Goal: Complete application form: Complete application form

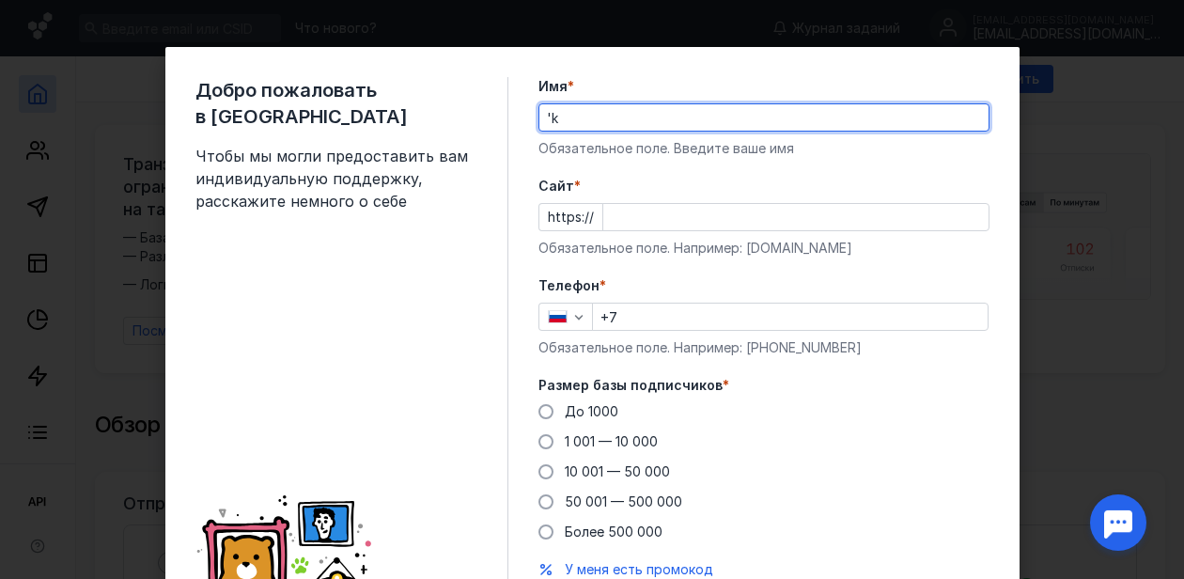
type input "'"
type input "[PERSON_NAME]"
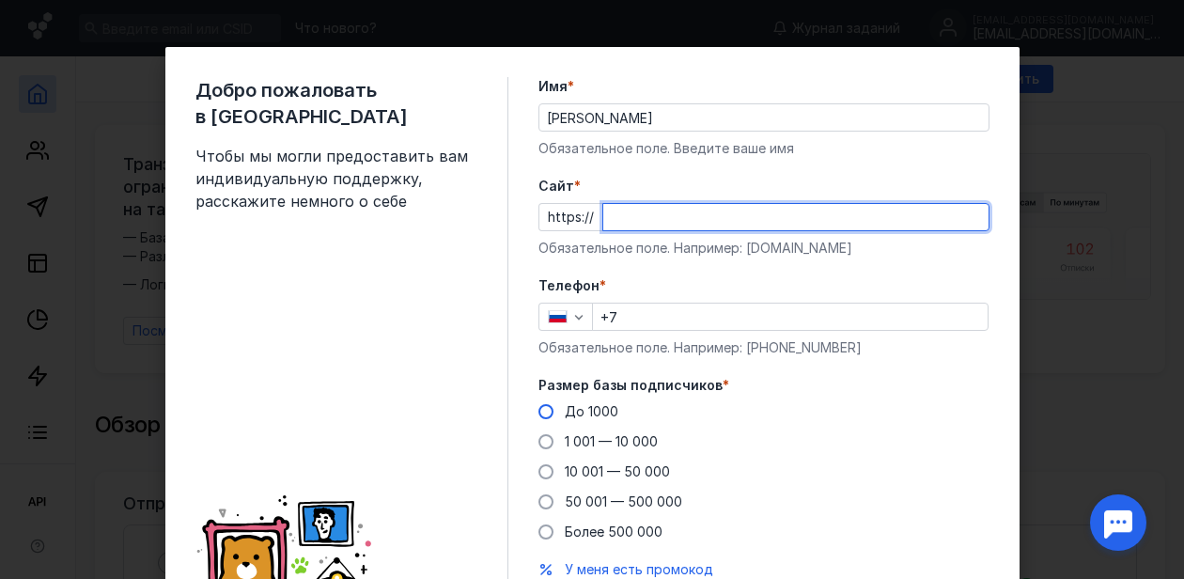
click at [546, 410] on div "Размер базы подписчиков * До 1000 1 001 — 10 000 10 001 — 50 000 50 001 — 500 0…" at bounding box center [763, 458] width 451 height 165
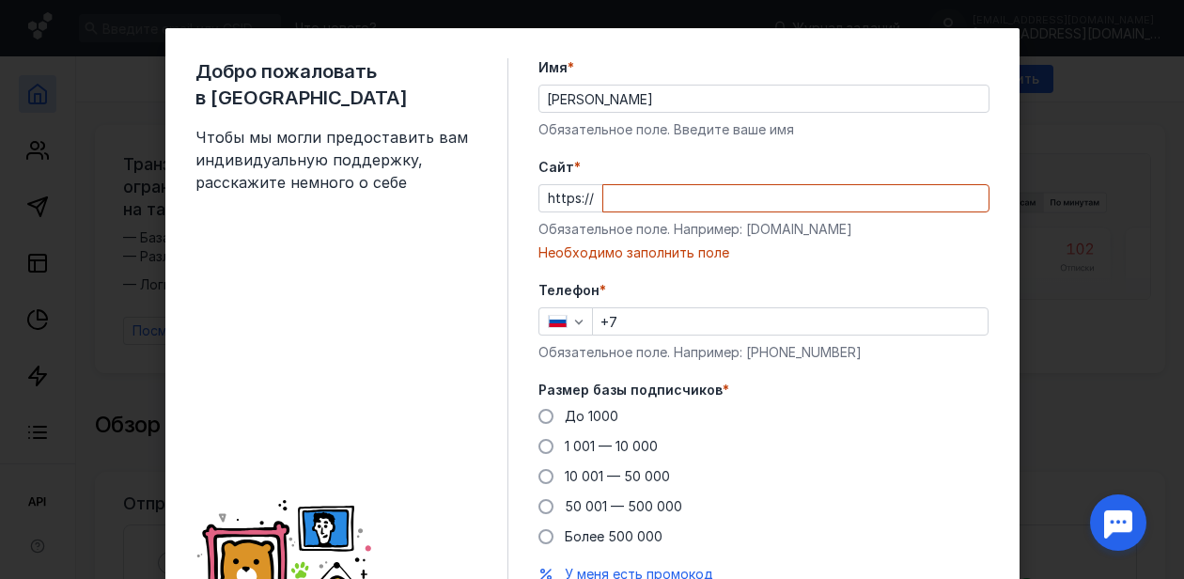
scroll to position [23, 0]
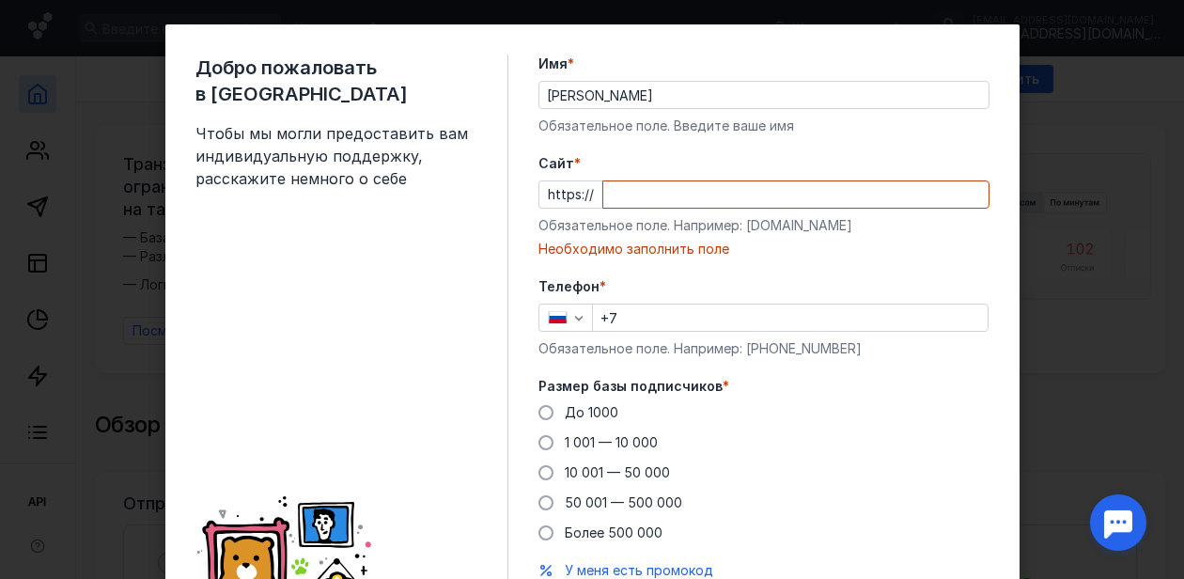
click at [656, 323] on input "+7" at bounding box center [790, 317] width 395 height 26
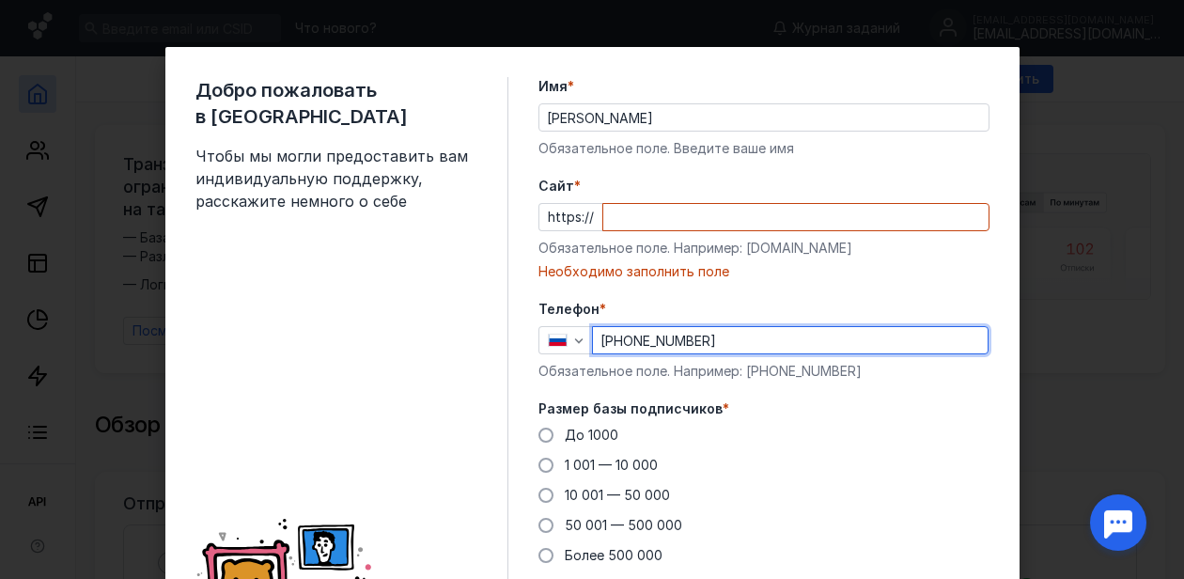
scroll to position [0, 0]
type input "[PHONE_NUMBER]"
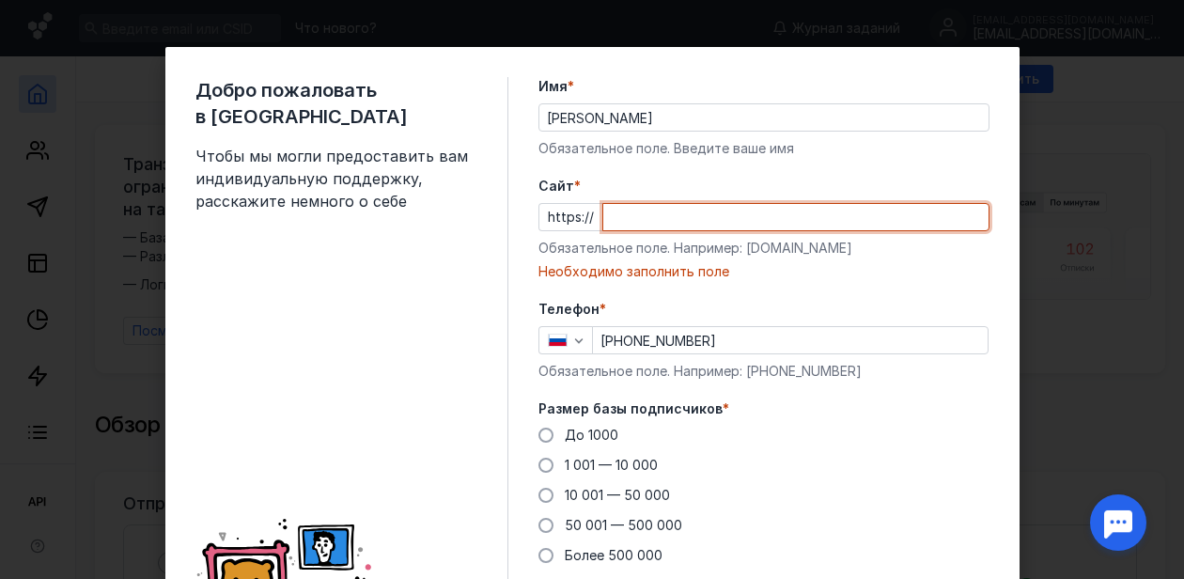
click at [772, 210] on input "Cайт *" at bounding box center [795, 217] width 385 height 26
paste input "[URL][DOMAIN_NAME]"
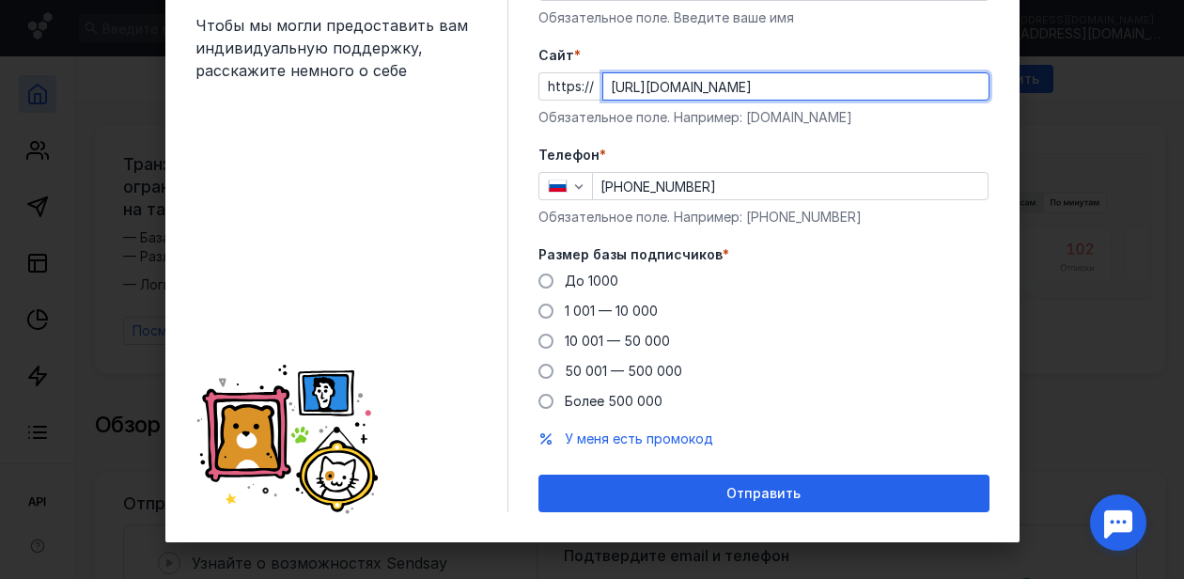
scroll to position [138, 0]
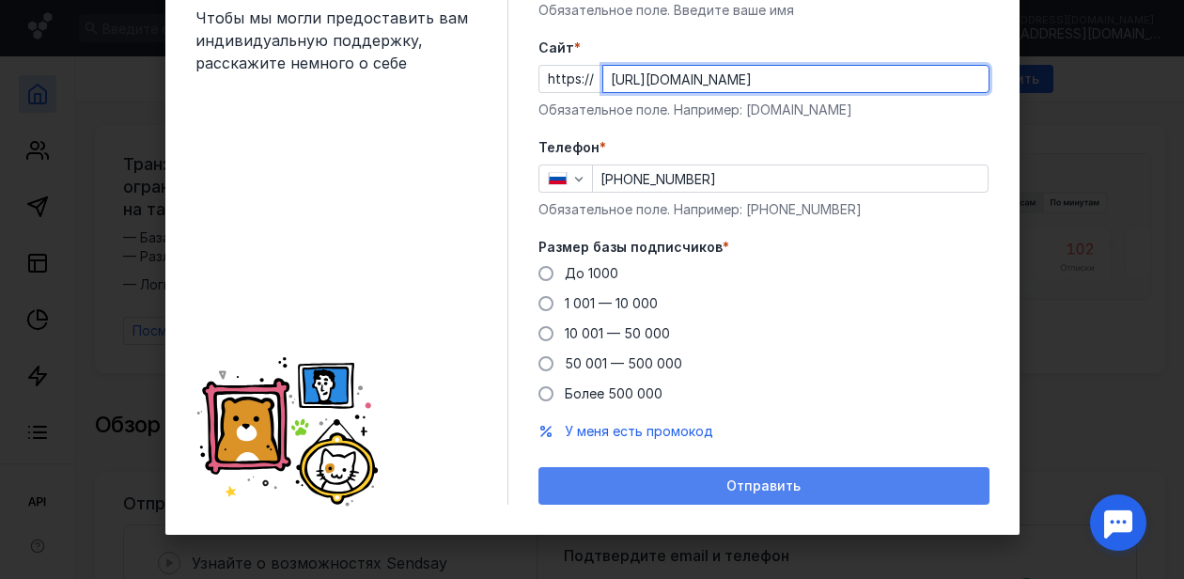
type input "[URL][DOMAIN_NAME]"
click at [713, 488] on div "Отправить" at bounding box center [764, 486] width 432 height 16
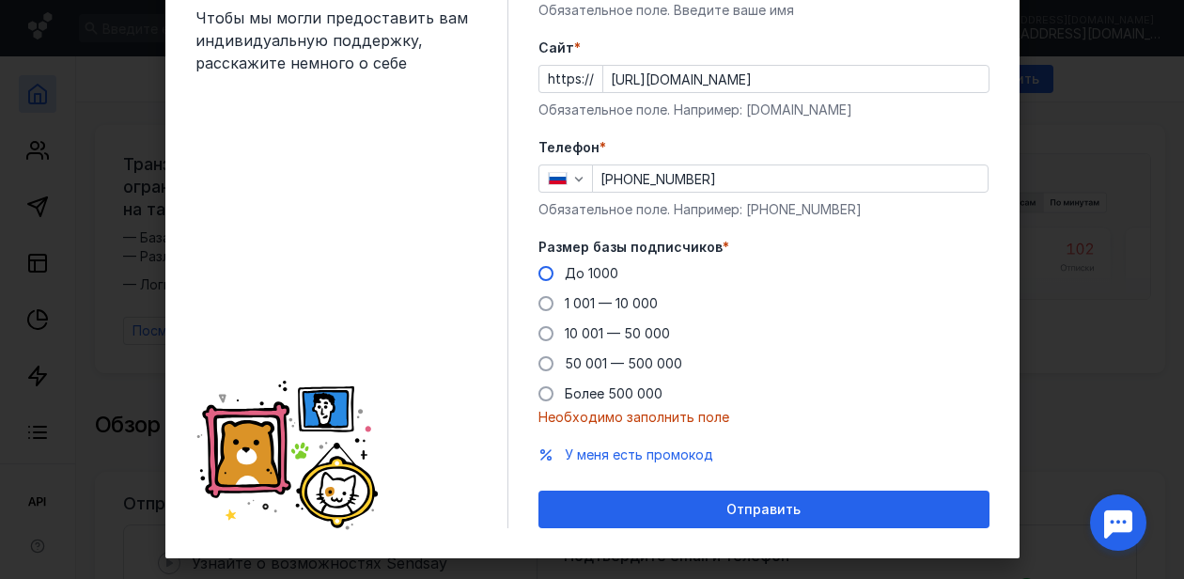
click at [548, 277] on span at bounding box center [545, 273] width 15 height 15
click at [0, 0] on input "До 1000" at bounding box center [0, 0] width 0 height 0
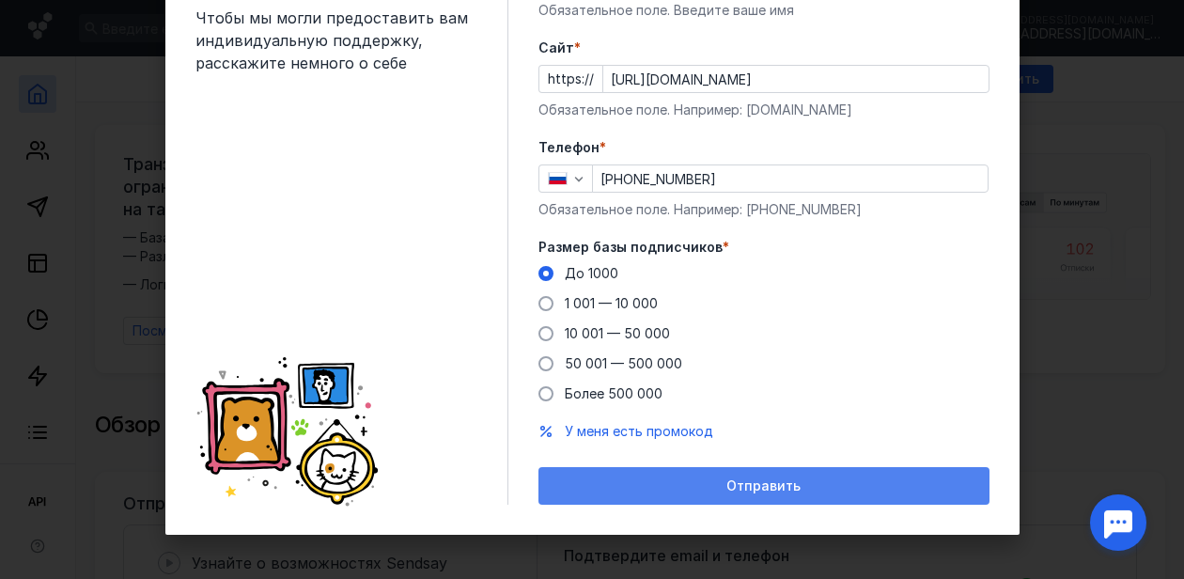
click at [701, 488] on div "Отправить" at bounding box center [764, 486] width 432 height 16
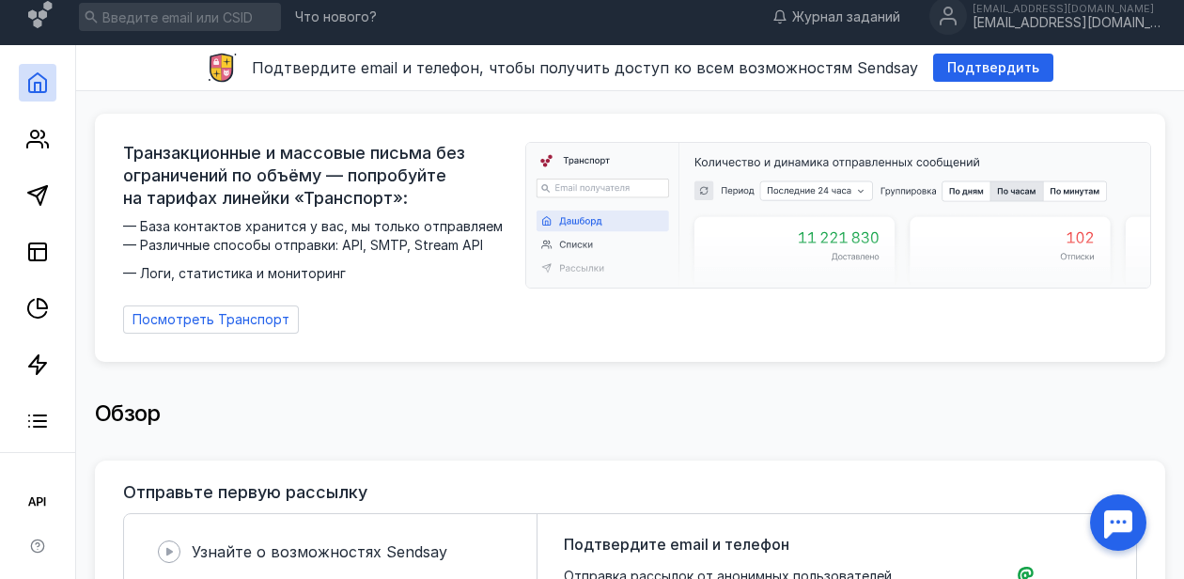
scroll to position [12, 0]
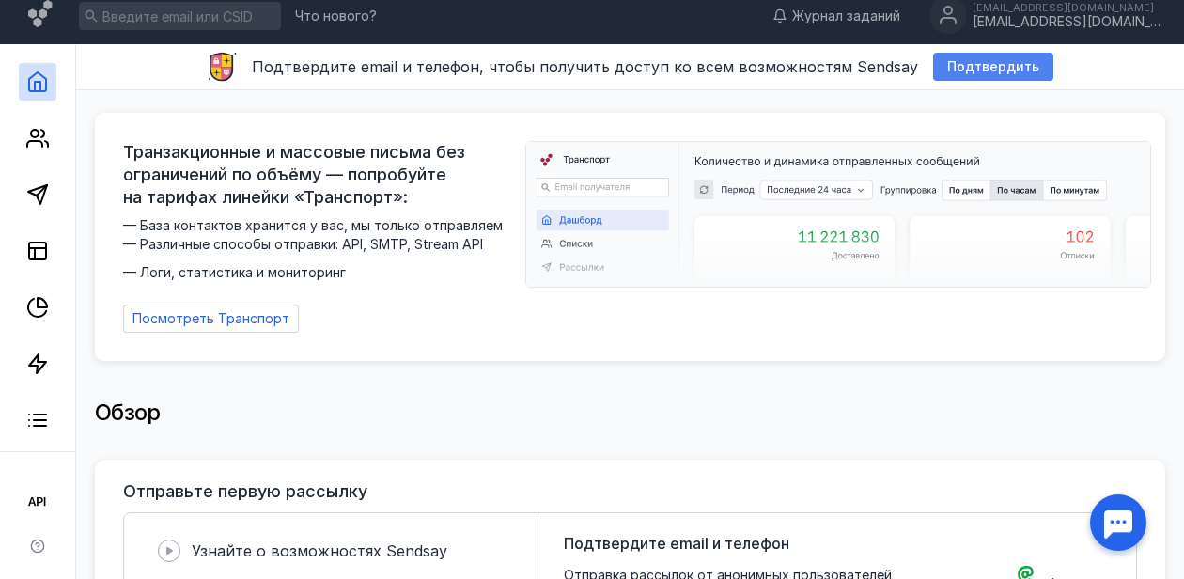
click at [965, 71] on span "Подтвердить" at bounding box center [993, 67] width 92 height 16
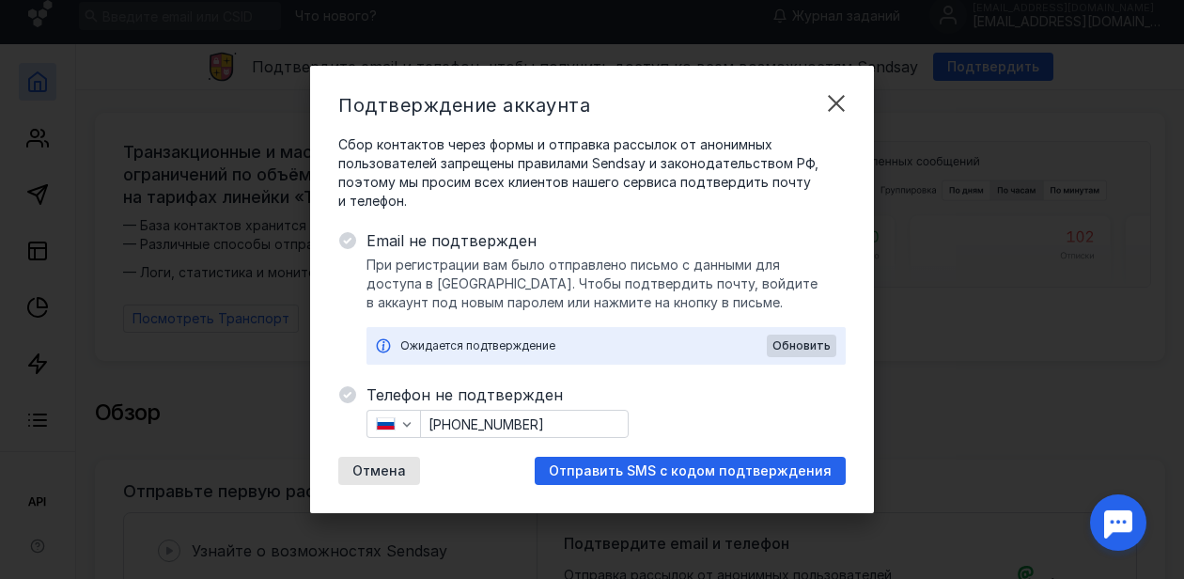
scroll to position [0, 0]
